Goal: Check status: Check status

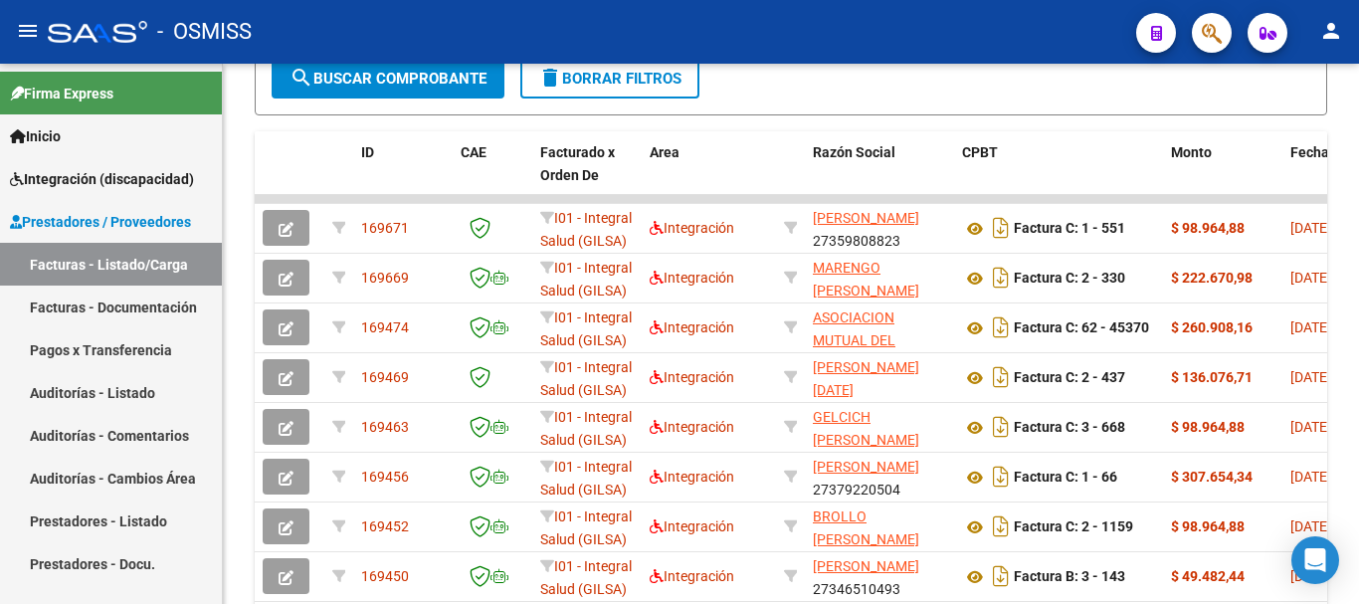
scroll to position [597, 0]
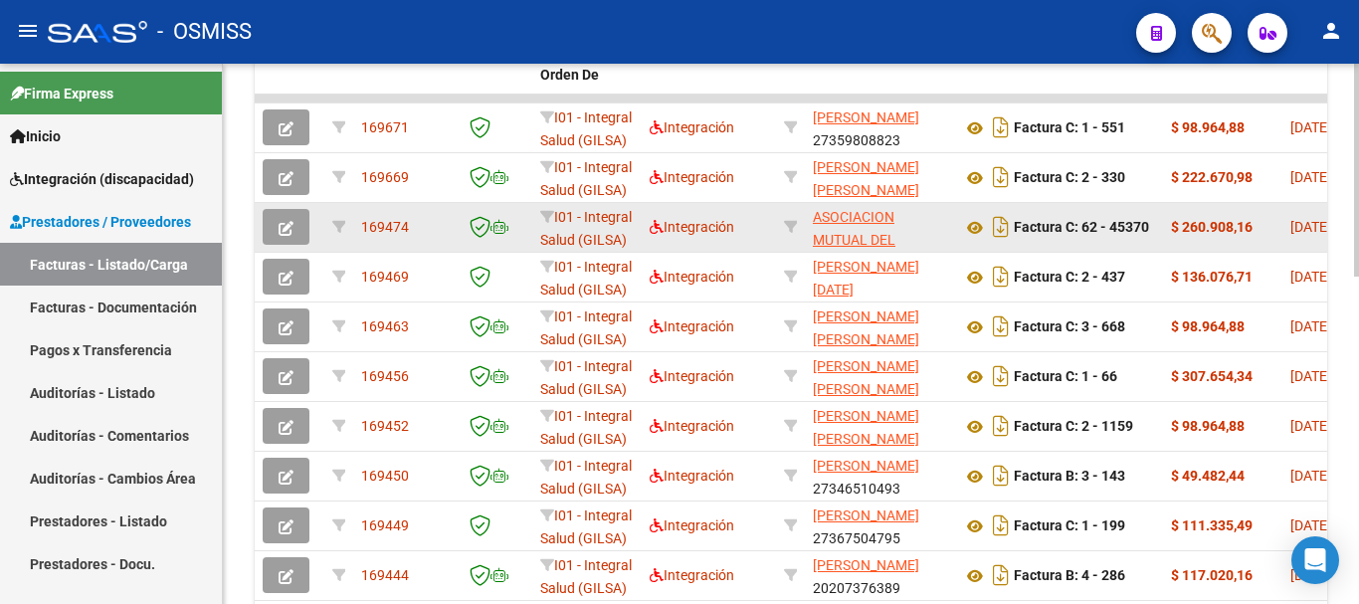
scroll to position [796, 0]
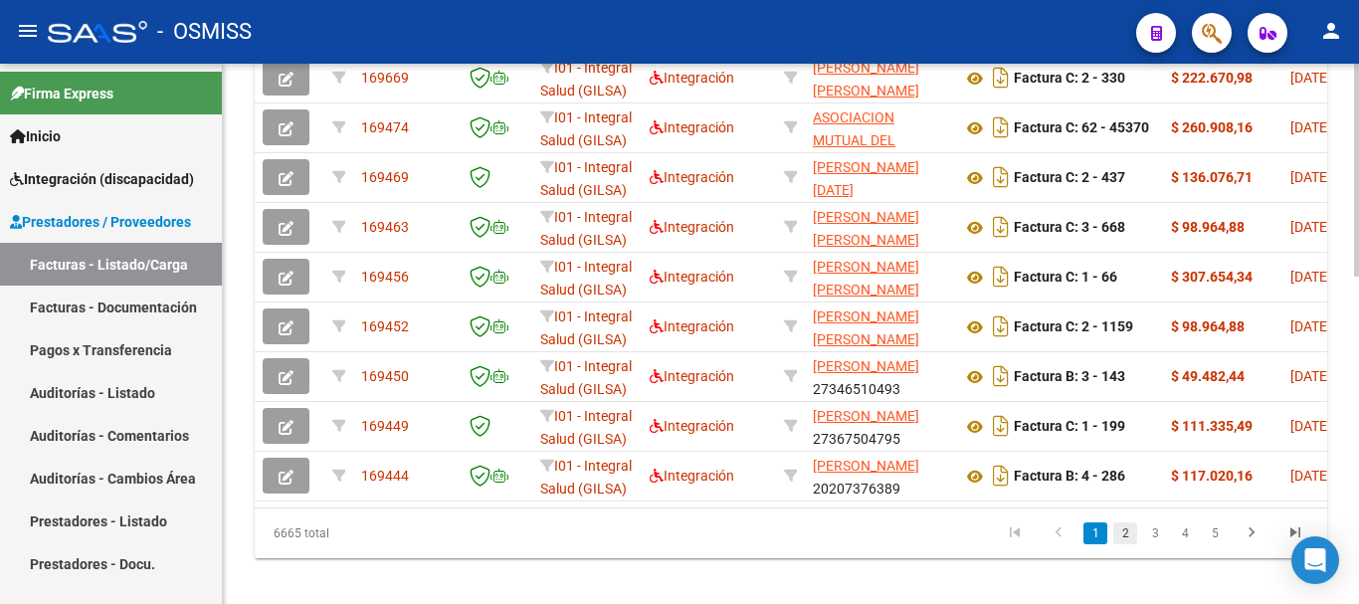
click at [1120, 544] on link "2" at bounding box center [1125, 533] width 24 height 22
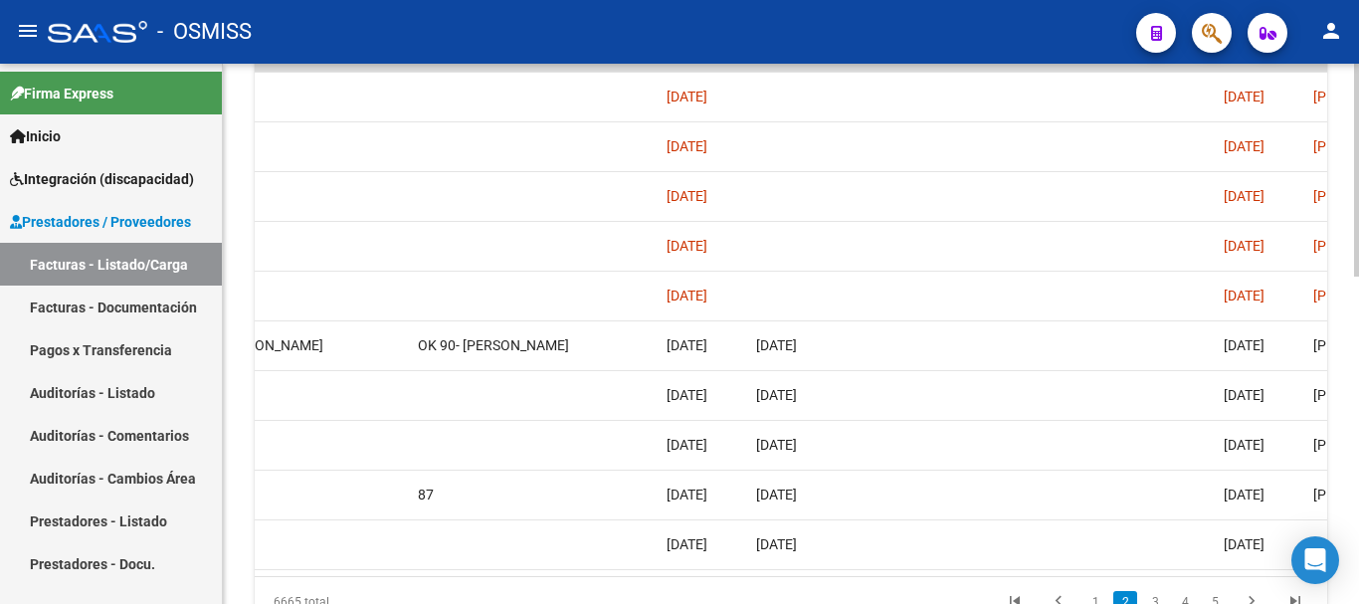
scroll to position [738, 0]
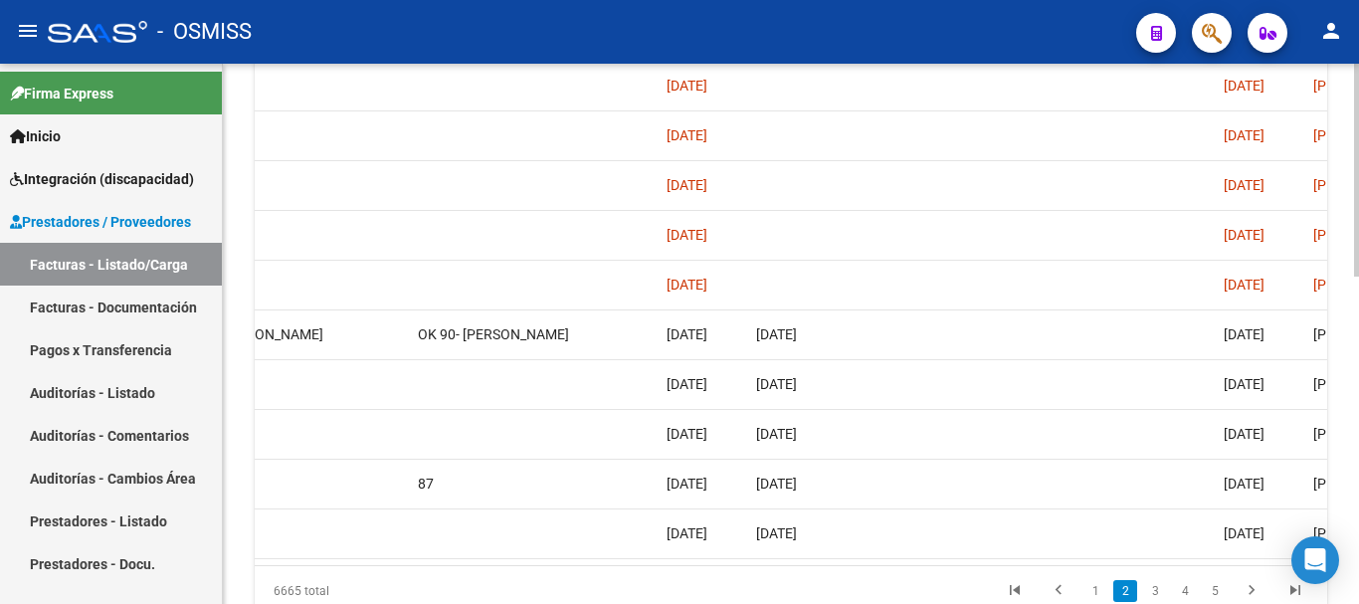
click at [1358, 470] on div at bounding box center [1356, 466] width 5 height 213
click at [1152, 602] on link "3" at bounding box center [1155, 591] width 24 height 22
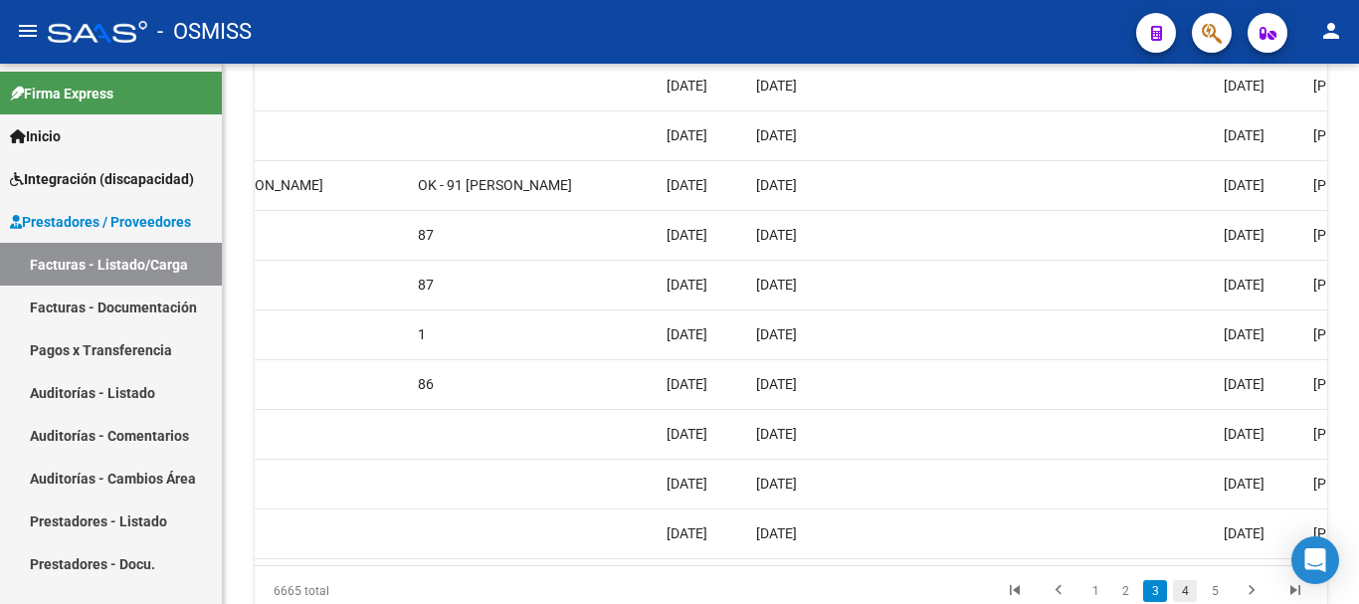
click at [1186, 601] on link "4" at bounding box center [1185, 591] width 24 height 22
click at [1186, 601] on link "5" at bounding box center [1185, 591] width 24 height 22
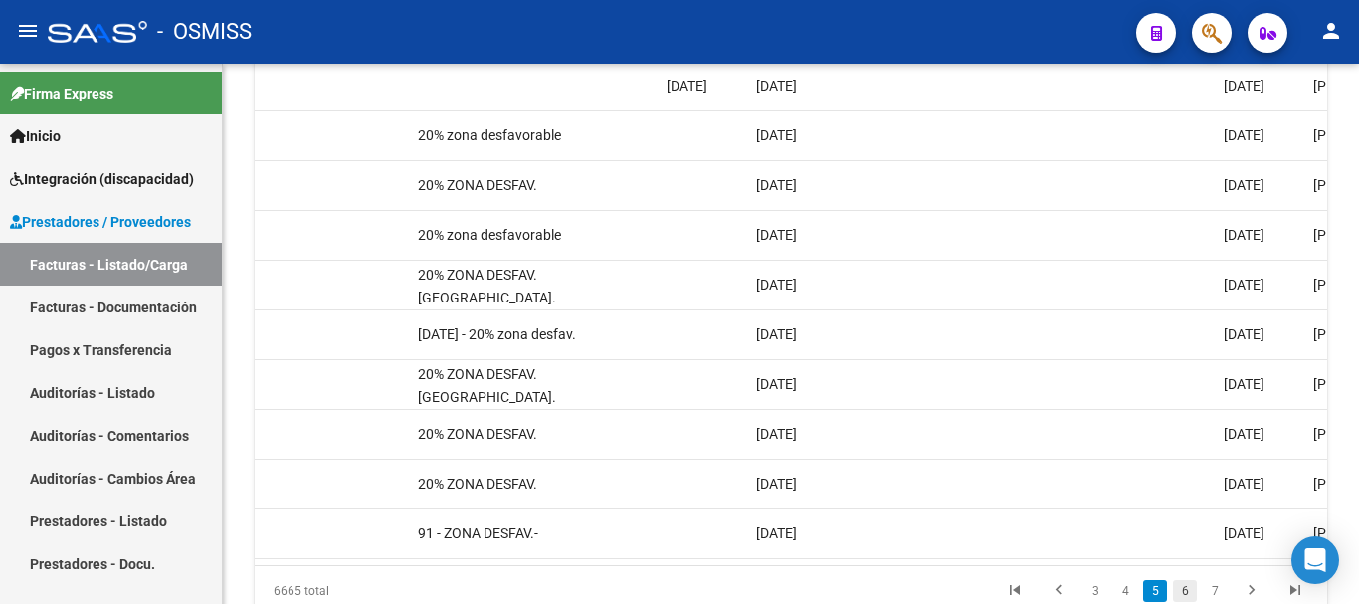
click at [1187, 601] on link "6" at bounding box center [1185, 591] width 24 height 22
